Goal: Communication & Community: Answer question/provide support

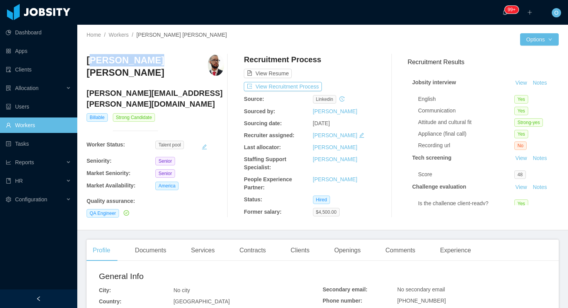
drag, startPoint x: 150, startPoint y: 61, endPoint x: 90, endPoint y: 63, distance: 59.9
click at [89, 63] on h3 "[PERSON_NAME] [PERSON_NAME]" at bounding box center [147, 66] width 121 height 25
click at [122, 63] on h3 "[PERSON_NAME] [PERSON_NAME]" at bounding box center [147, 66] width 121 height 25
drag, startPoint x: 151, startPoint y: 62, endPoint x: 87, endPoint y: 62, distance: 64.5
click at [87, 62] on h3 "Lucas Matheus de Souza Pereira" at bounding box center [147, 66] width 121 height 25
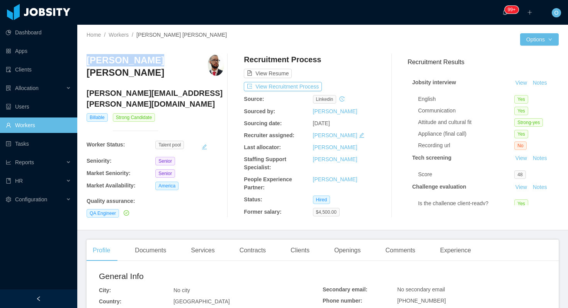
copy h3 "Lucas Matheus"
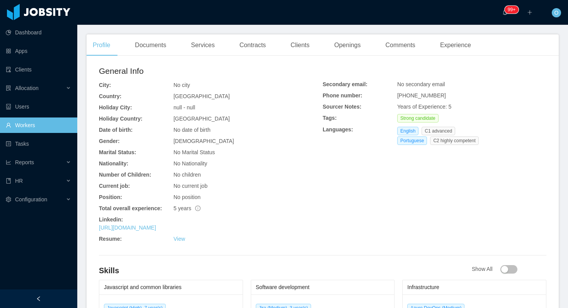
scroll to position [206, 0]
click at [156, 226] on link "https://www.linkedin.com/in/lukkasmatteus" at bounding box center [127, 227] width 57 height 6
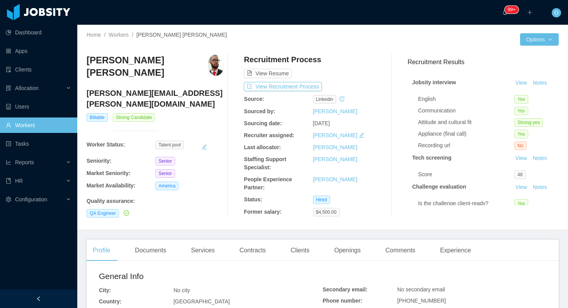
click at [145, 97] on h4 "lucas.matheus@jobsity.com" at bounding box center [156, 99] width 138 height 22
click at [204, 94] on h4 "lucas.matheus@jobsity.com" at bounding box center [156, 99] width 138 height 22
click at [301, 88] on button "View Recruitment Process" at bounding box center [283, 86] width 78 height 9
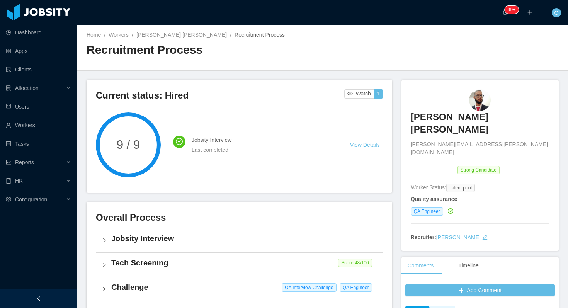
scroll to position [191, 0]
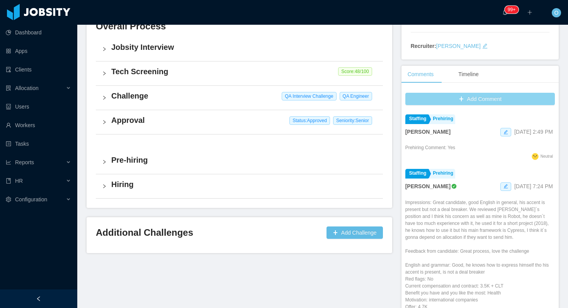
click at [419, 93] on button "Add Comment" at bounding box center [480, 99] width 150 height 12
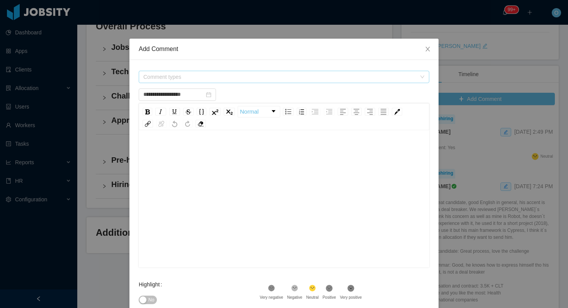
click at [355, 72] on span "Comment types" at bounding box center [281, 77] width 276 height 12
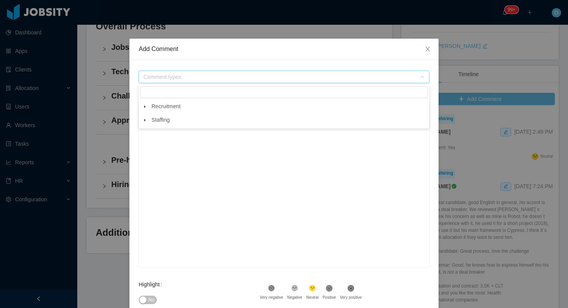
click at [145, 107] on icon "icon: caret-down" at bounding box center [145, 106] width 2 height 3
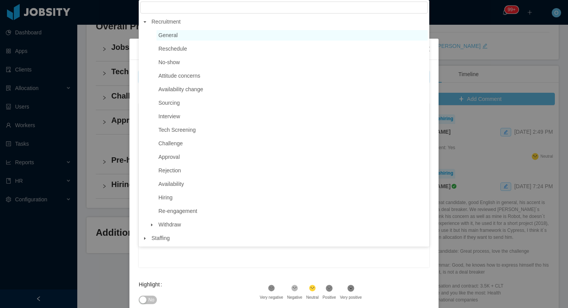
click at [174, 38] on span "General" at bounding box center [167, 35] width 19 height 6
type input "**********"
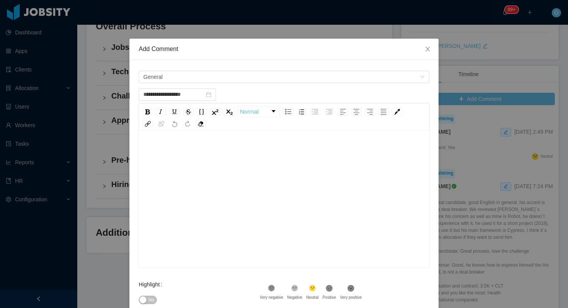
click at [192, 182] on div "rdw-editor" at bounding box center [284, 210] width 279 height 135
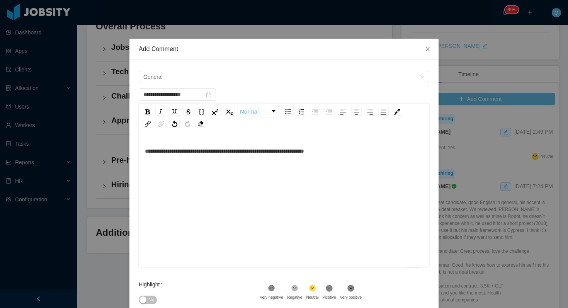
click at [153, 300] on span "No" at bounding box center [151, 300] width 6 height 8
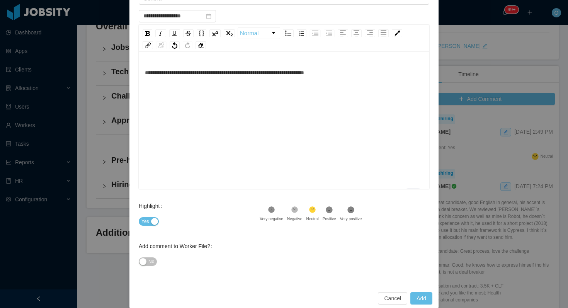
scroll to position [88, 0]
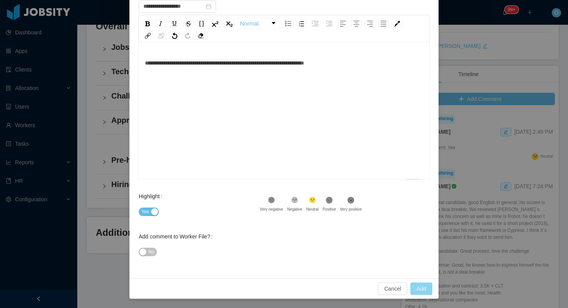
click at [420, 284] on button "Add" at bounding box center [421, 288] width 22 height 12
type input "**********"
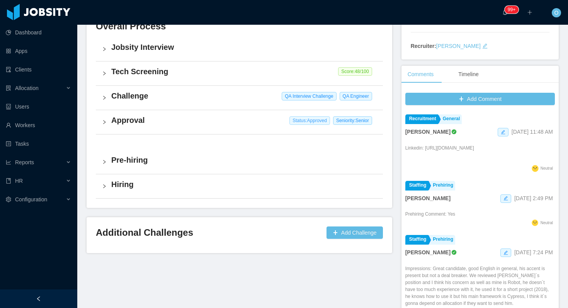
scroll to position [0, 0]
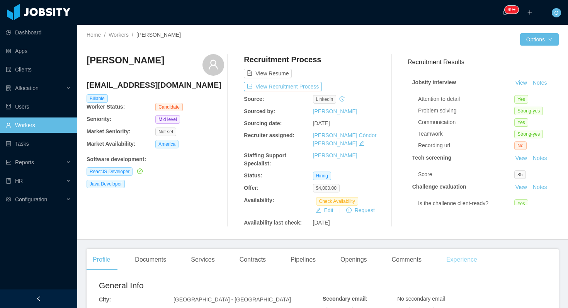
click at [461, 249] on div "Experience" at bounding box center [461, 260] width 43 height 22
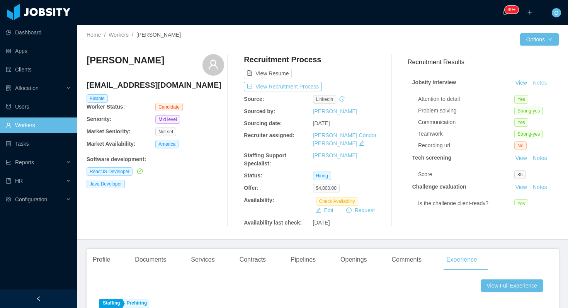
click at [549, 81] on button "Notes" at bounding box center [540, 82] width 20 height 9
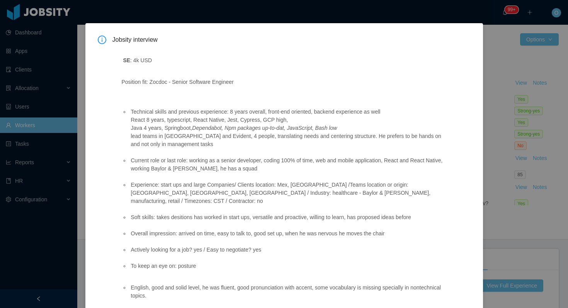
scroll to position [54, 0]
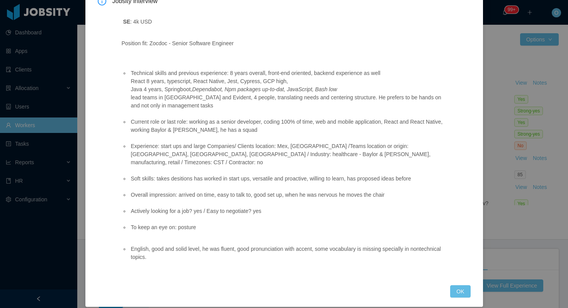
click at [469, 289] on div "Jobsity interview SE : 4k USD Position fit: Zocdoc - Senior Software Engineer T…" at bounding box center [284, 146] width 398 height 322
click at [459, 285] on button "OK" at bounding box center [460, 291] width 20 height 12
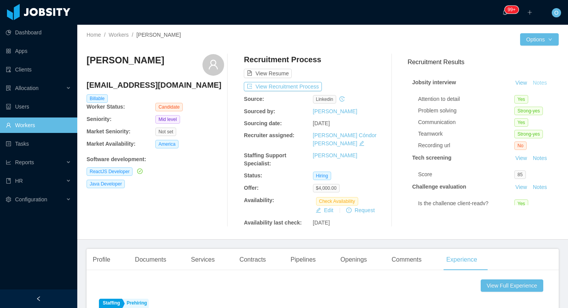
scroll to position [15, 0]
click at [540, 83] on button "Notes" at bounding box center [540, 82] width 20 height 9
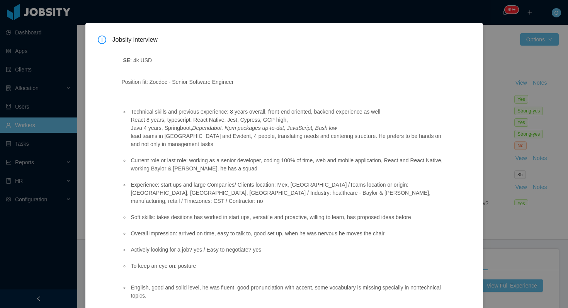
scroll to position [54, 0]
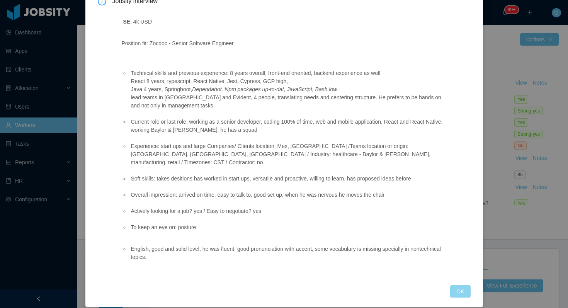
click at [454, 285] on button "OK" at bounding box center [460, 291] width 20 height 12
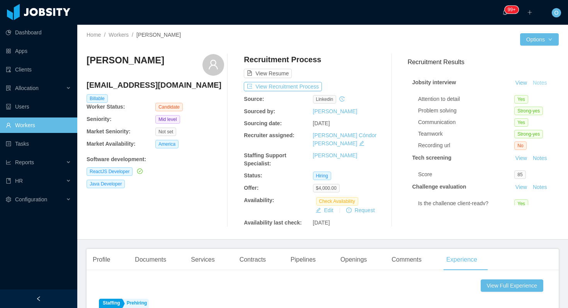
scroll to position [15, 0]
click at [109, 255] on div "Profile" at bounding box center [102, 260] width 30 height 22
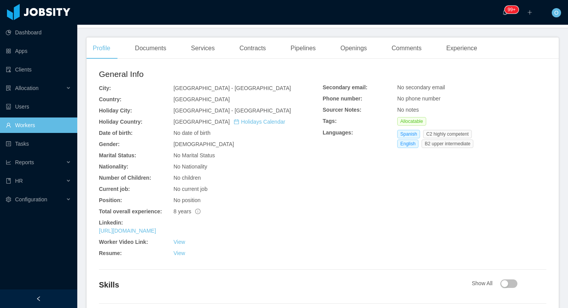
scroll to position [230, 0]
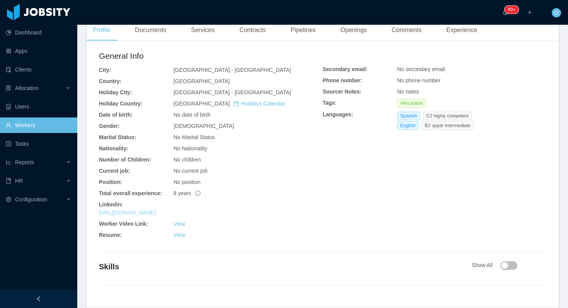
click at [156, 209] on link "https://www.linkedin.com/in/gesam-dev" at bounding box center [127, 212] width 57 height 6
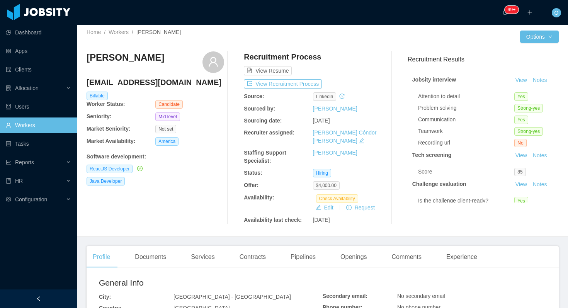
scroll to position [0, 0]
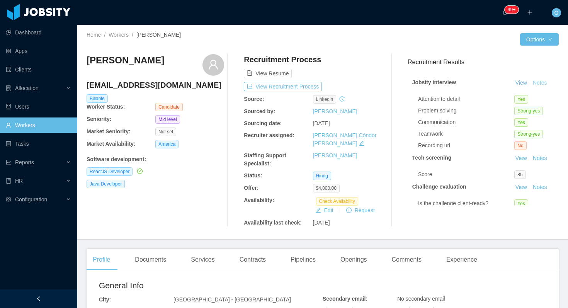
click at [544, 81] on button "Notes" at bounding box center [540, 82] width 20 height 9
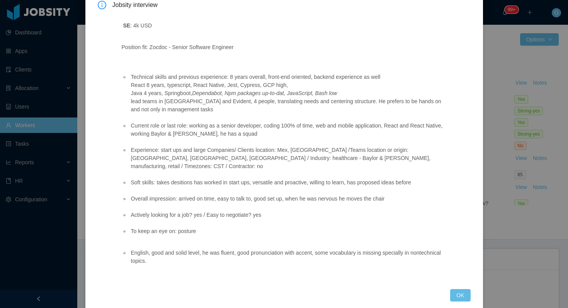
scroll to position [54, 0]
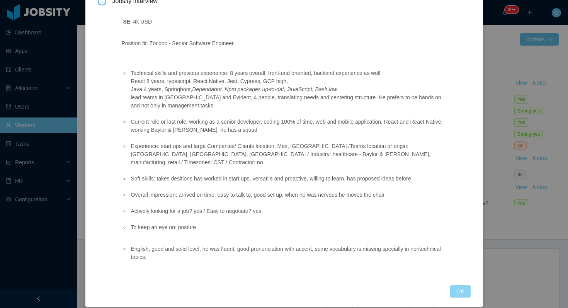
click at [466, 287] on button "OK" at bounding box center [460, 291] width 20 height 12
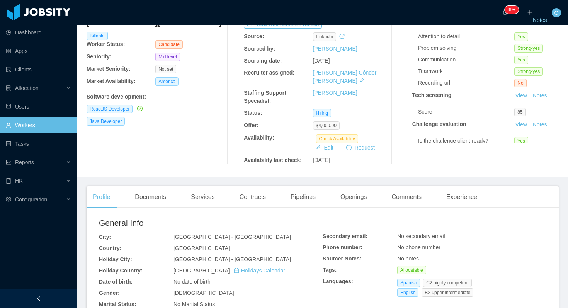
scroll to position [257, 0]
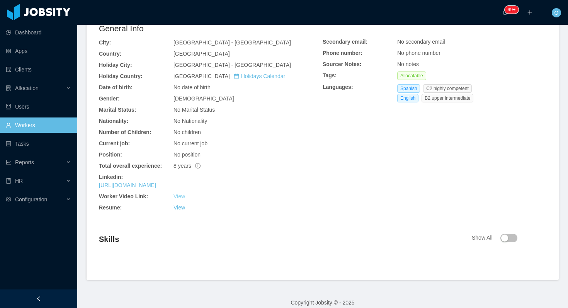
click at [180, 193] on link "View" at bounding box center [179, 196] width 12 height 6
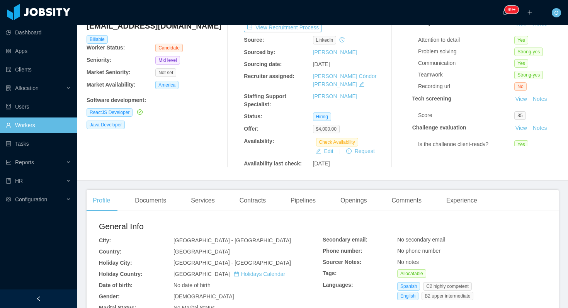
scroll to position [0, 0]
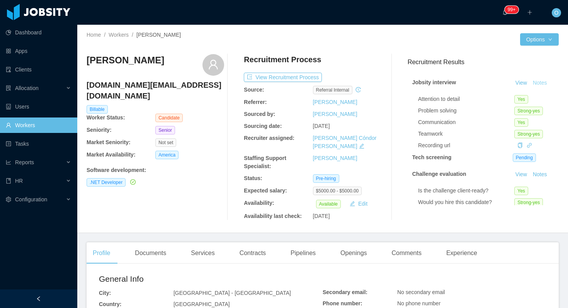
click at [537, 82] on button "Notes" at bounding box center [540, 82] width 20 height 9
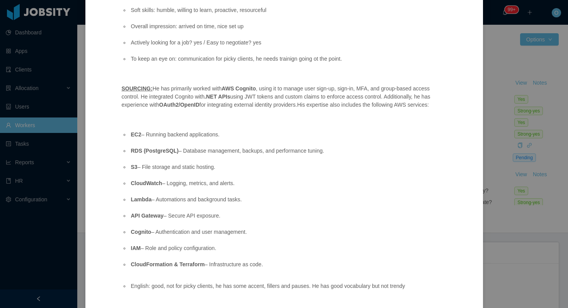
scroll to position [241, 0]
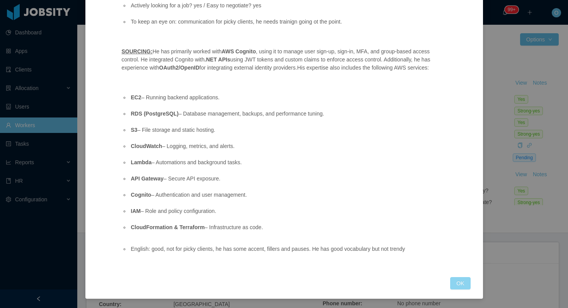
click at [461, 282] on button "OK" at bounding box center [460, 283] width 20 height 12
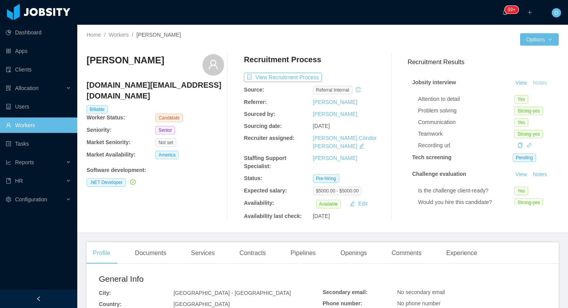
scroll to position [202, 0]
click at [275, 31] on div "Home / Workers / Guilherme Moura /" at bounding box center [205, 35] width 236 height 8
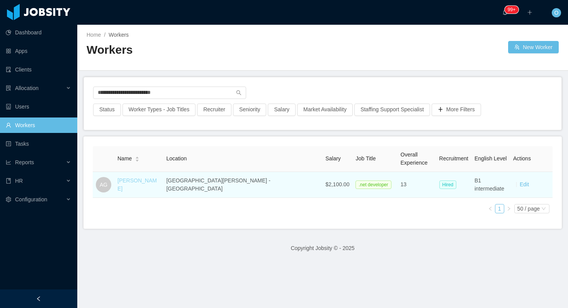
click at [157, 182] on link "[PERSON_NAME]" at bounding box center [136, 184] width 39 height 14
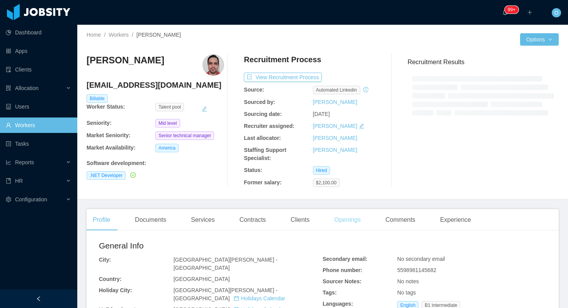
click at [349, 227] on div "Openings" at bounding box center [347, 220] width 39 height 22
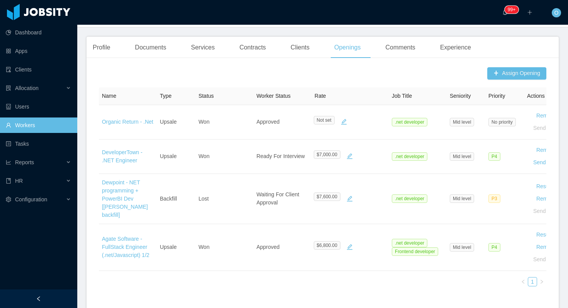
scroll to position [228, 0]
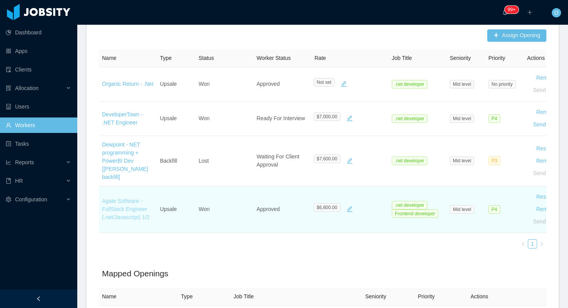
click at [136, 209] on link "Agate Software - FullStack Engineer (.net/Javascript) 1/2" at bounding box center [126, 209] width 48 height 22
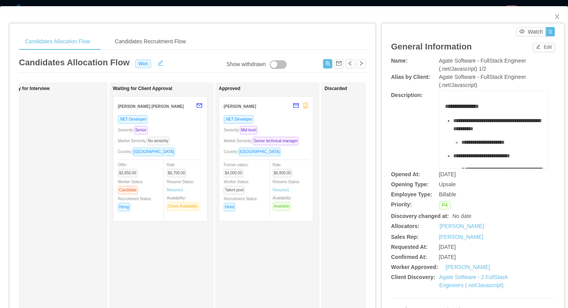
scroll to position [0, 237]
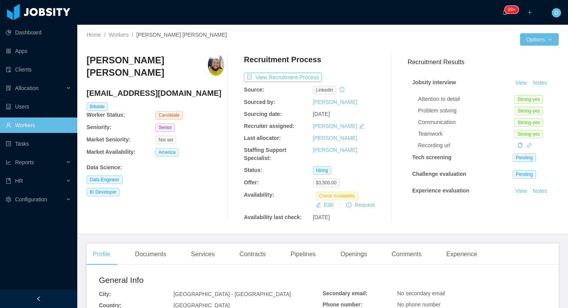
click at [157, 88] on h4 "andrefelippeff@gmail.com" at bounding box center [156, 93] width 138 height 11
copy h4 "andrefelippeff@gmail.com"
click at [376, 66] on div "Recruitment Process" at bounding box center [313, 61] width 138 height 15
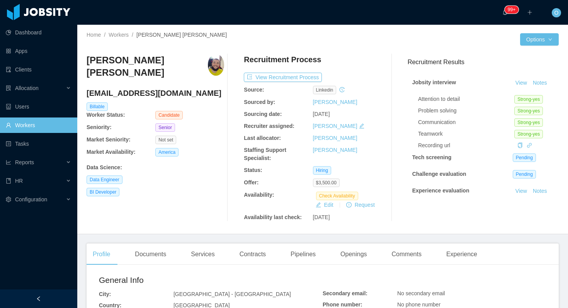
click at [153, 88] on h4 "andrefelippeff@gmail.com" at bounding box center [156, 93] width 138 height 11
copy h4 "andrefelippeff@gmail.com"
